Goal: Information Seeking & Learning: Learn about a topic

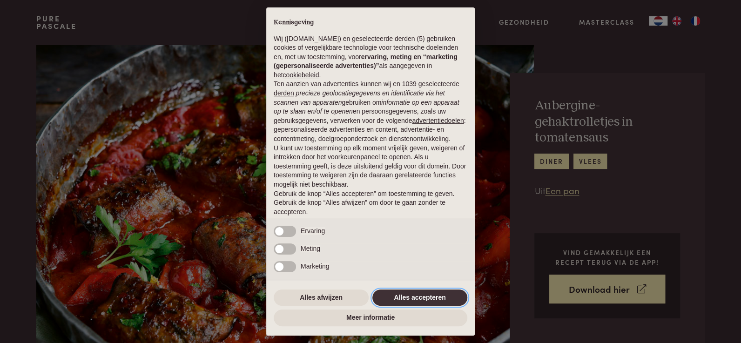
click at [416, 293] on button "Alles accepteren" at bounding box center [419, 297] width 95 height 17
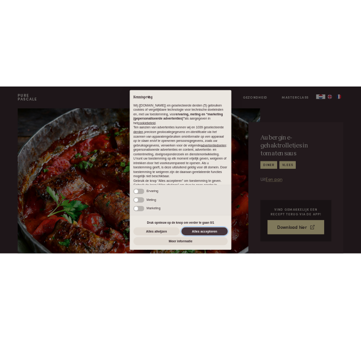
scroll to position [31, 0]
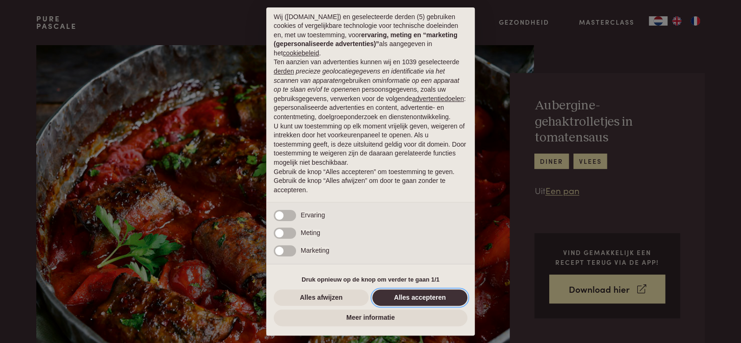
click at [419, 296] on button "Alles accepteren" at bounding box center [419, 297] width 95 height 17
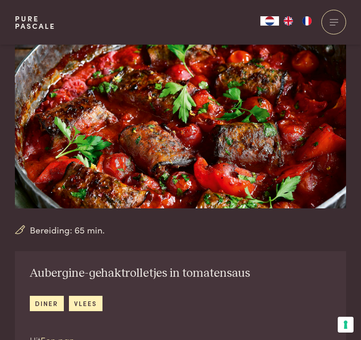
scroll to position [145, 0]
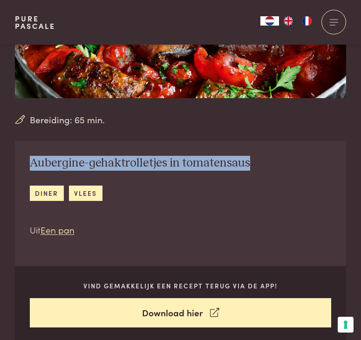
drag, startPoint x: 31, startPoint y: 161, endPoint x: 257, endPoint y: 170, distance: 226.8
click at [257, 170] on div "Aubergine-gehaktrolletjes in tomatensaus diner vlees Uit Een pan" at bounding box center [140, 196] width 250 height 110
copy h2 "Aubergine-gehaktrolletjes in tomatensaus"
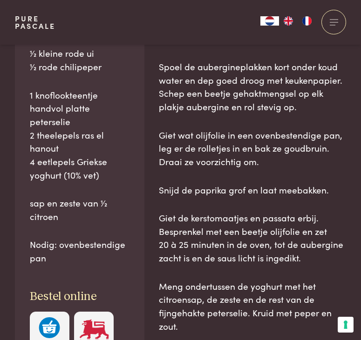
scroll to position [702, 0]
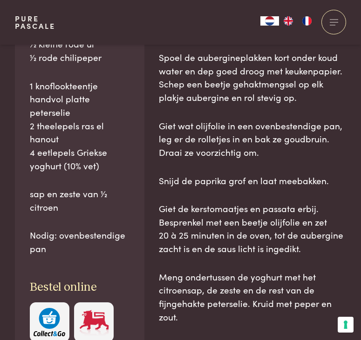
drag, startPoint x: 28, startPoint y: 90, endPoint x: 116, endPoint y: 237, distance: 172.0
click at [116, 237] on div "Ingrediënten 300 g lams- en rundergehakt, gemengd 1 lange aubergine (zie tip) 1…" at bounding box center [79, 104] width 129 height 506
copy div "Ingrediënten 300 g lams- en rundergehakt, gemengd 1 lange aubergine (zie tip) 1…"
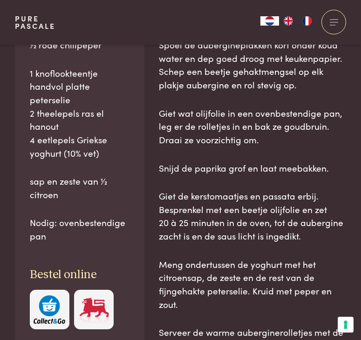
scroll to position [751, 0]
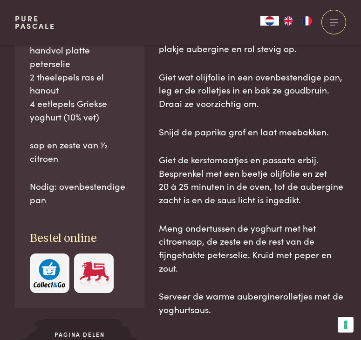
drag, startPoint x: 159, startPoint y: 148, endPoint x: 283, endPoint y: 307, distance: 202.0
click at [283, 307] on div "recept Verwarm de oven voor op 180 °C. Snijd de aubergine met een mandoline in …" at bounding box center [252, 86] width 187 height 569
copy div "loremi Dolorsi am cons adip el 682 °S. Doeiu te incididun utl etd magnaaliq en …"
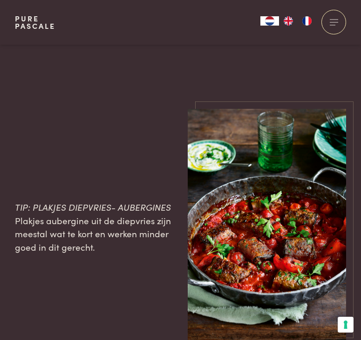
scroll to position [1090, 0]
